Goal: Task Accomplishment & Management: Complete application form

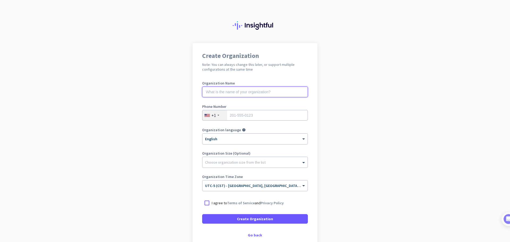
click at [227, 92] on input "text" at bounding box center [255, 92] width 106 height 11
type input "Principle Auto"
click at [238, 114] on input "tel" at bounding box center [255, 115] width 106 height 11
type input "2108723040"
click at [207, 204] on div at bounding box center [207, 203] width 10 height 10
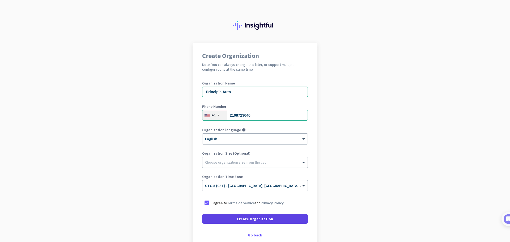
scroll to position [27, 0]
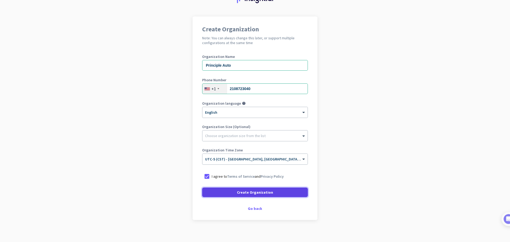
click at [256, 193] on span "Create Organization" at bounding box center [255, 192] width 36 height 5
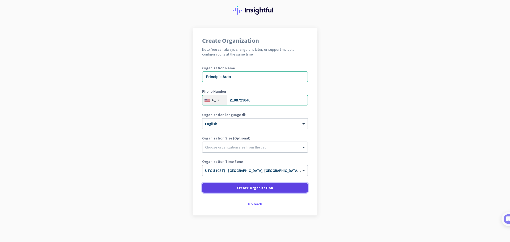
scroll to position [15, 0]
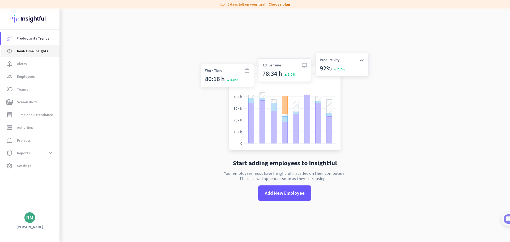
click at [35, 50] on span "Real-Time Insights" at bounding box center [32, 51] width 31 height 6
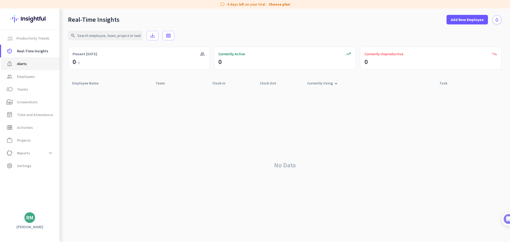
click at [19, 64] on span "Alerts" at bounding box center [22, 64] width 10 height 6
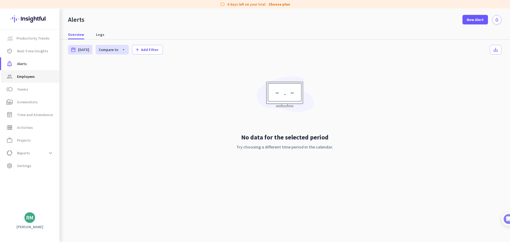
click at [22, 77] on span "Employees" at bounding box center [26, 76] width 18 height 6
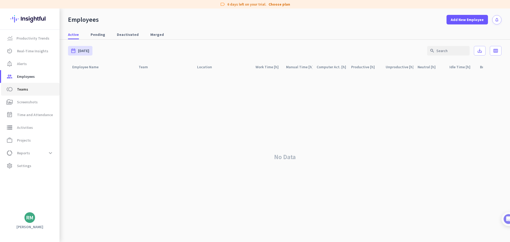
click at [21, 92] on span "Teams" at bounding box center [22, 89] width 11 height 6
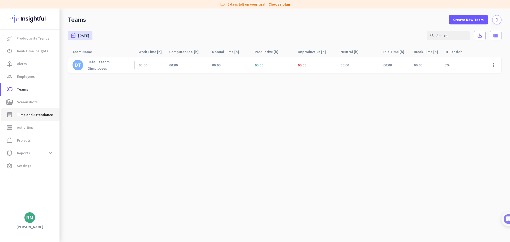
click at [30, 114] on span "Time and Attendance" at bounding box center [35, 115] width 36 height 6
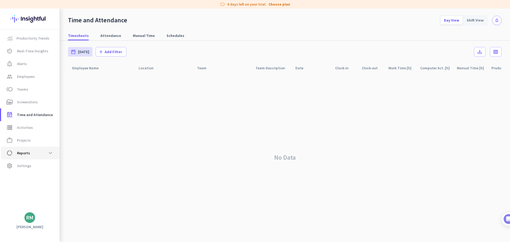
click at [28, 152] on span "Reports" at bounding box center [23, 153] width 13 height 6
